Goal: Information Seeking & Learning: Learn about a topic

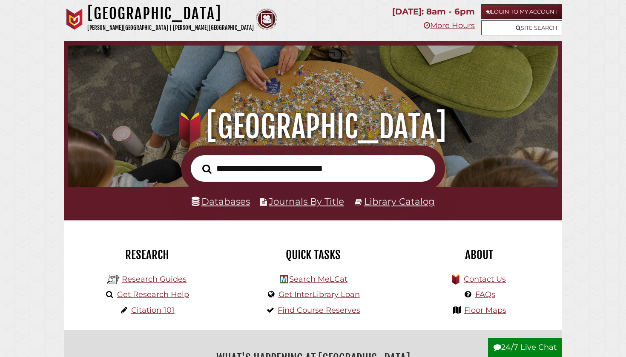
scroll to position [162, 486]
click at [524, 7] on link "Login to My Account" at bounding box center [521, 11] width 81 height 15
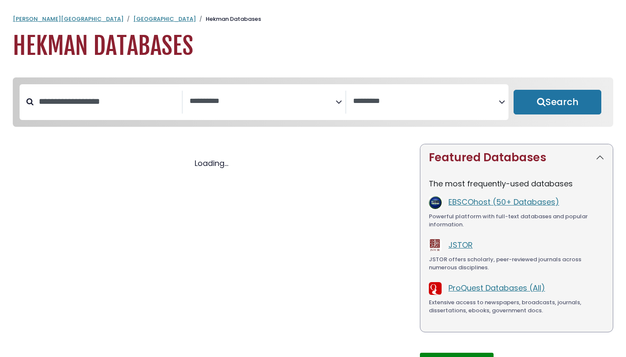
select select "Database Subject Filter"
select select "Database Vendors Filter"
select select "Database Subject Filter"
select select "Database Vendors Filter"
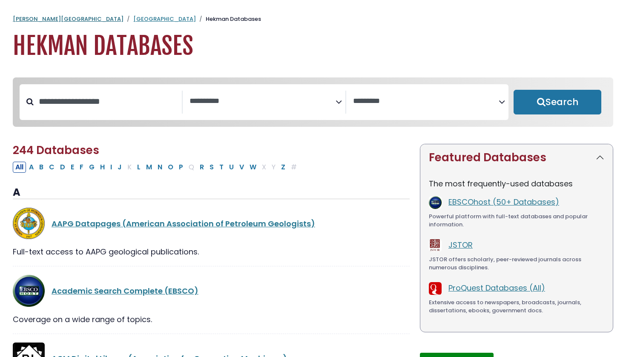
click at [48, 17] on link "[PERSON_NAME][GEOGRAPHIC_DATA]" at bounding box center [68, 19] width 111 height 8
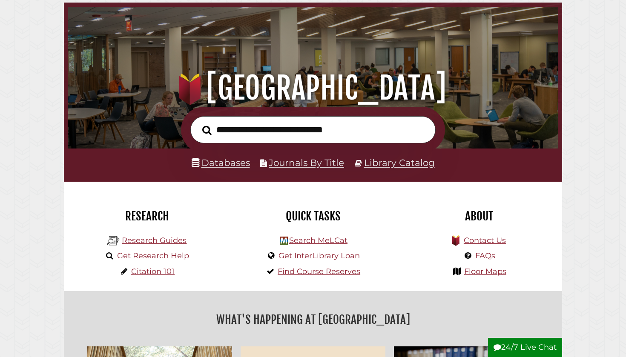
scroll to position [46, 0]
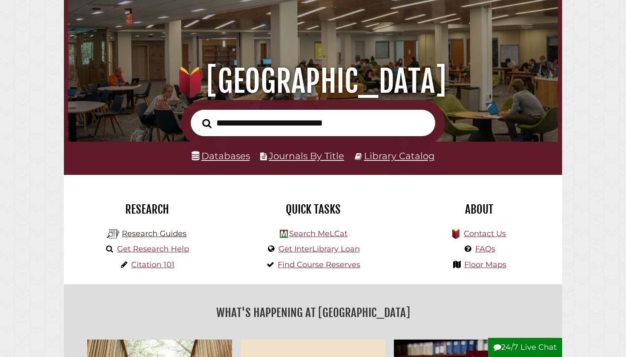
click at [173, 233] on link "Research Guides" at bounding box center [154, 233] width 65 height 9
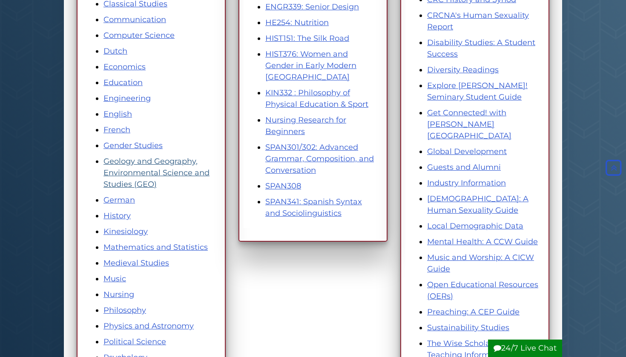
scroll to position [273, 0]
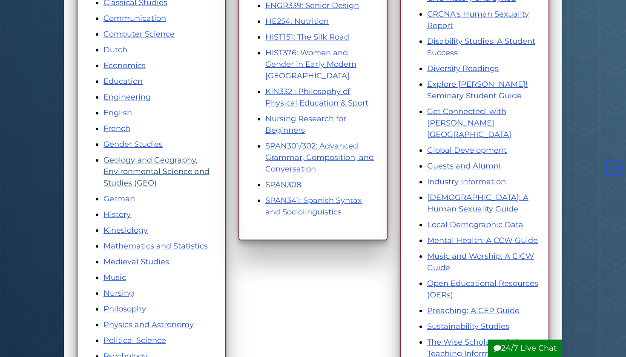
click at [164, 169] on link "Geology and Geography, Environmental Science and Studies (GEO)" at bounding box center [157, 171] width 106 height 32
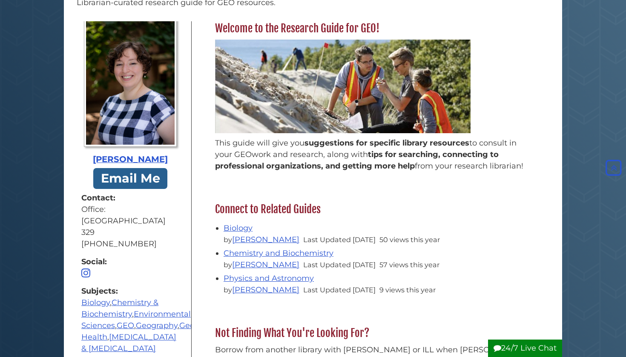
scroll to position [296, 0]
click at [86, 269] on span "Guide Pages" at bounding box center [85, 273] width 9 height 8
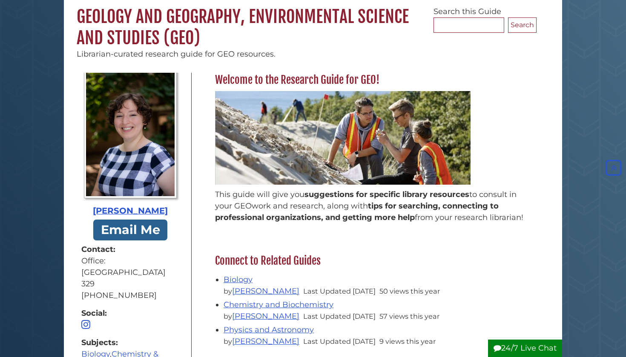
scroll to position [73, 0]
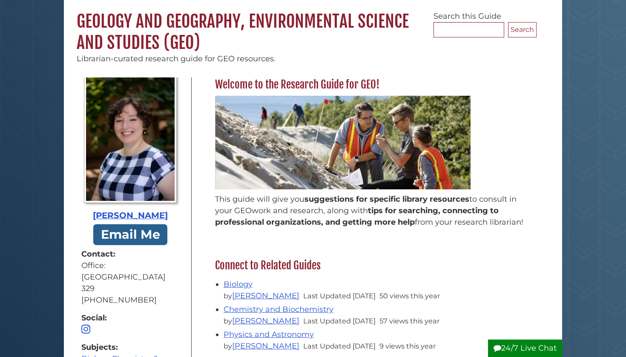
click at [125, 23] on h1 "Geology and Geography, Environmental Science and Studies (GEO)" at bounding box center [313, 25] width 498 height 55
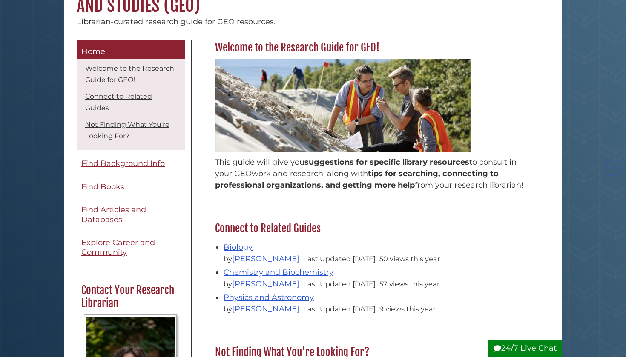
scroll to position [141, 0]
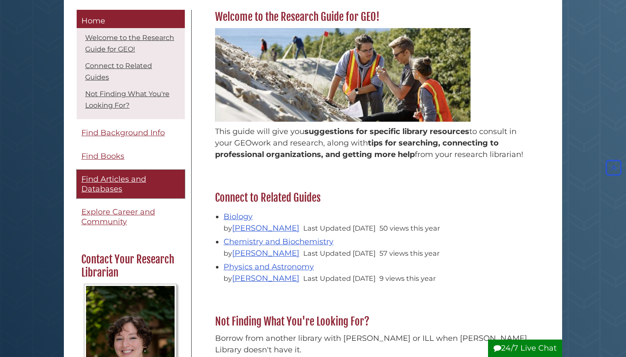
click at [122, 178] on span "Find Articles and Databases" at bounding box center [113, 184] width 65 height 19
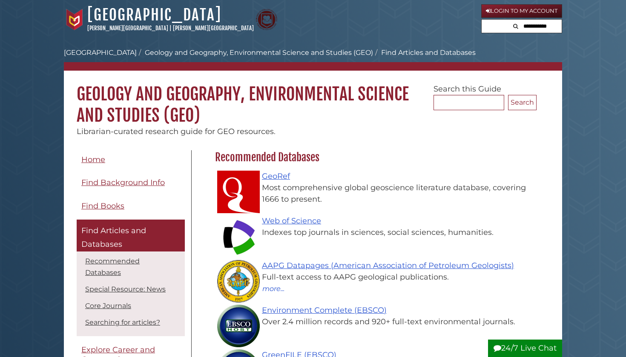
scroll to position [81, 326]
click at [277, 224] on link "Web of Science" at bounding box center [291, 220] width 59 height 9
